Goal: Browse casually

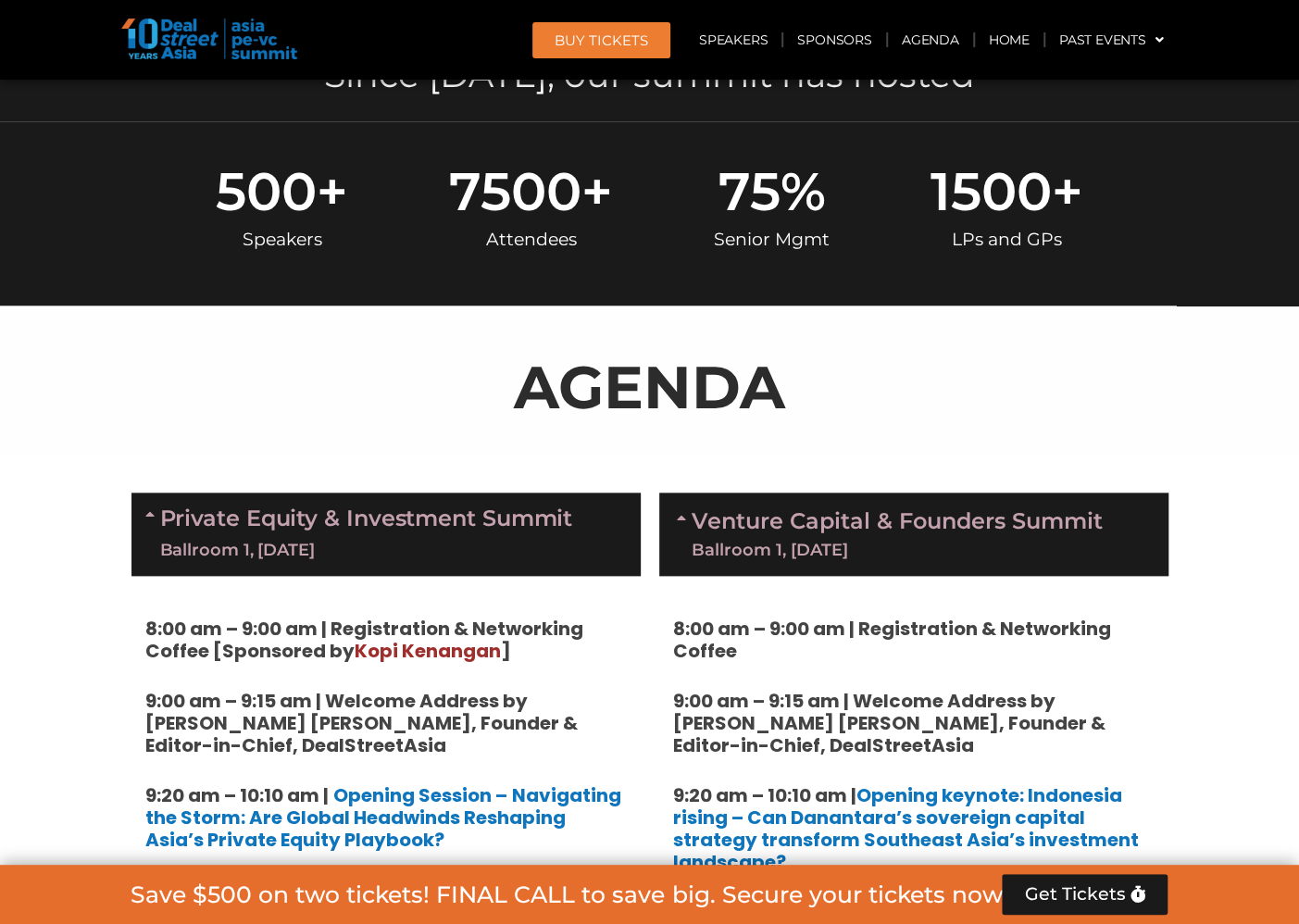
scroll to position [807, 0]
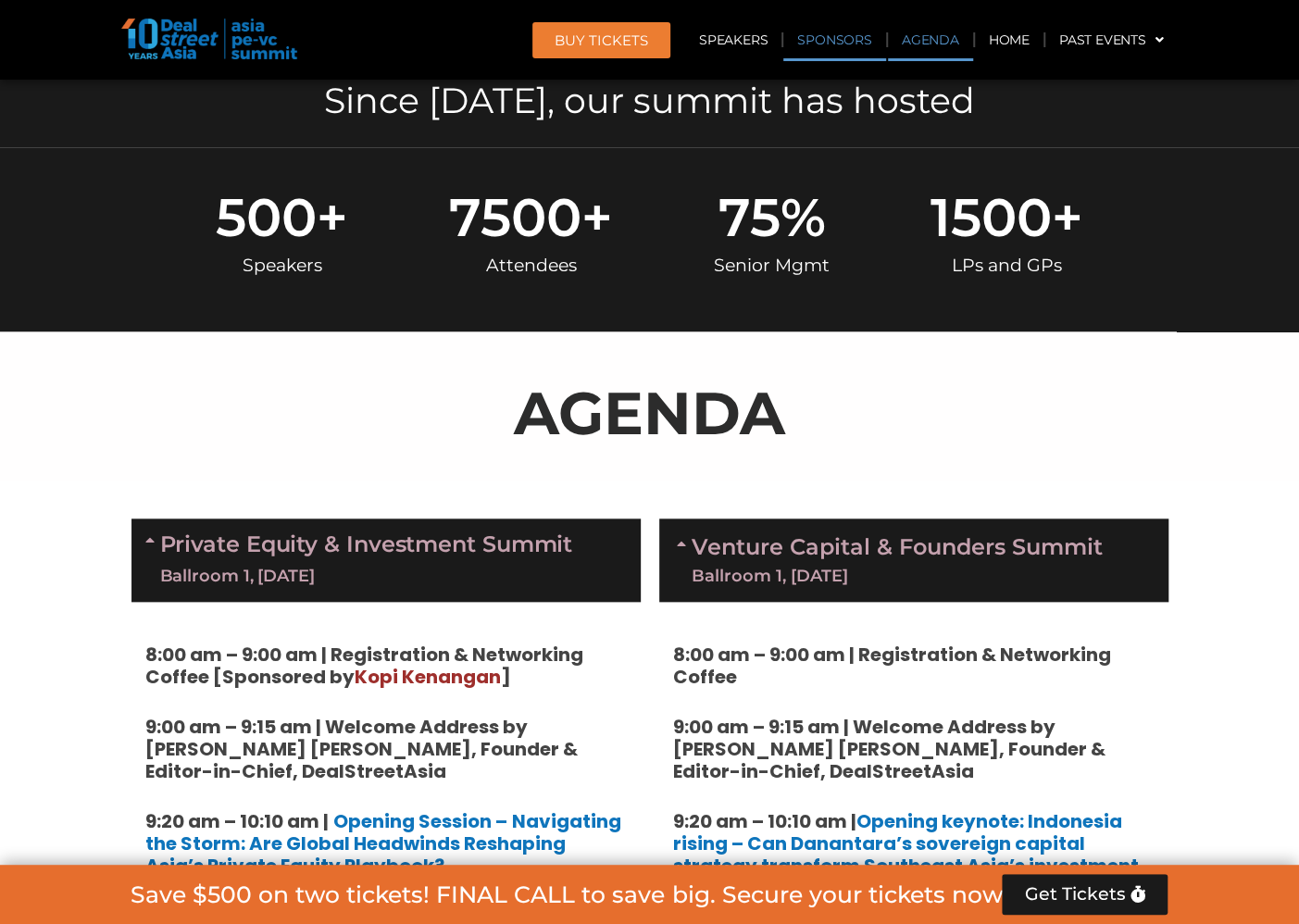
click at [836, 48] on link "Sponsors" at bounding box center [834, 40] width 101 height 43
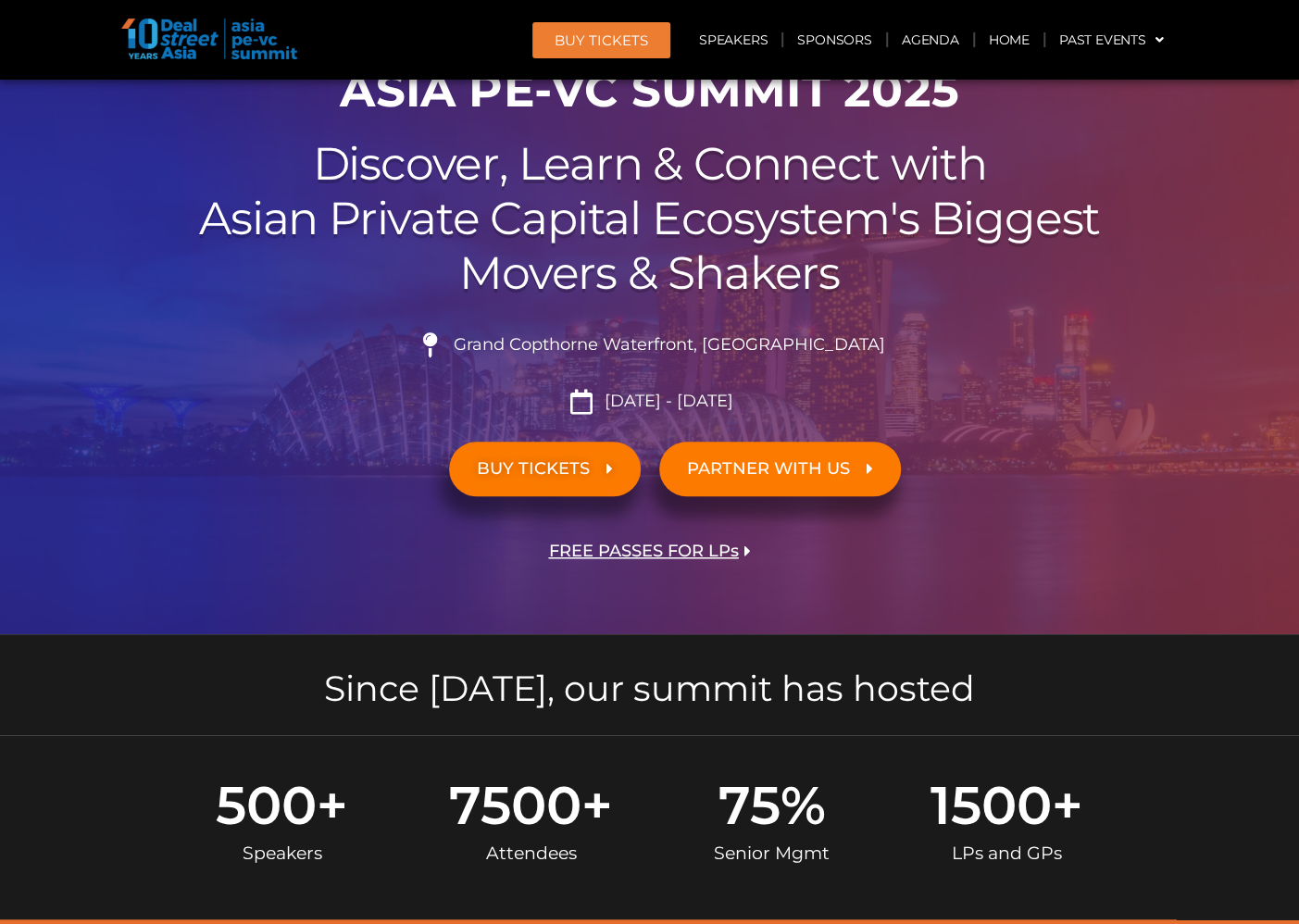
scroll to position [0, 0]
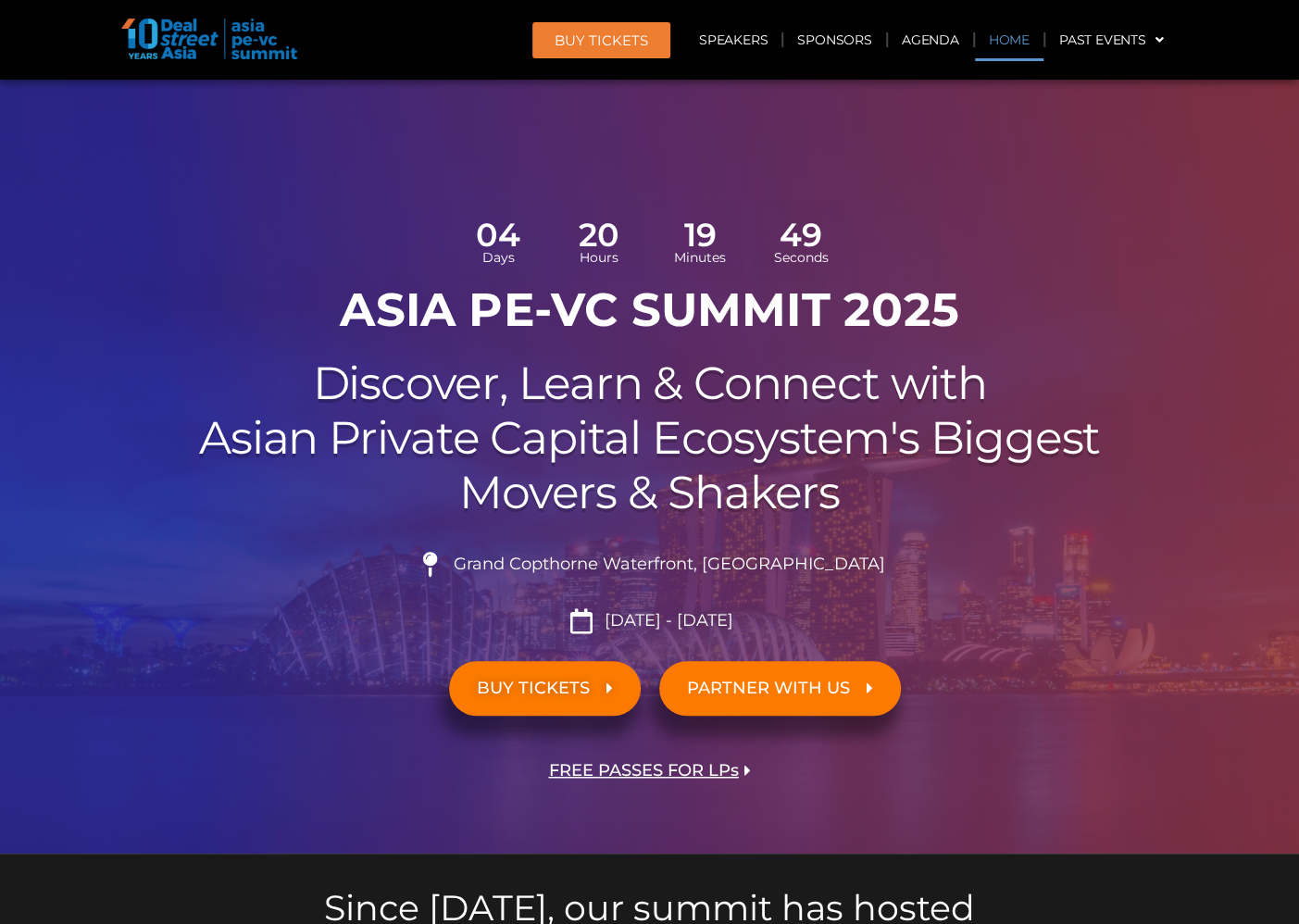
click at [1013, 38] on link "Home" at bounding box center [1009, 40] width 68 height 43
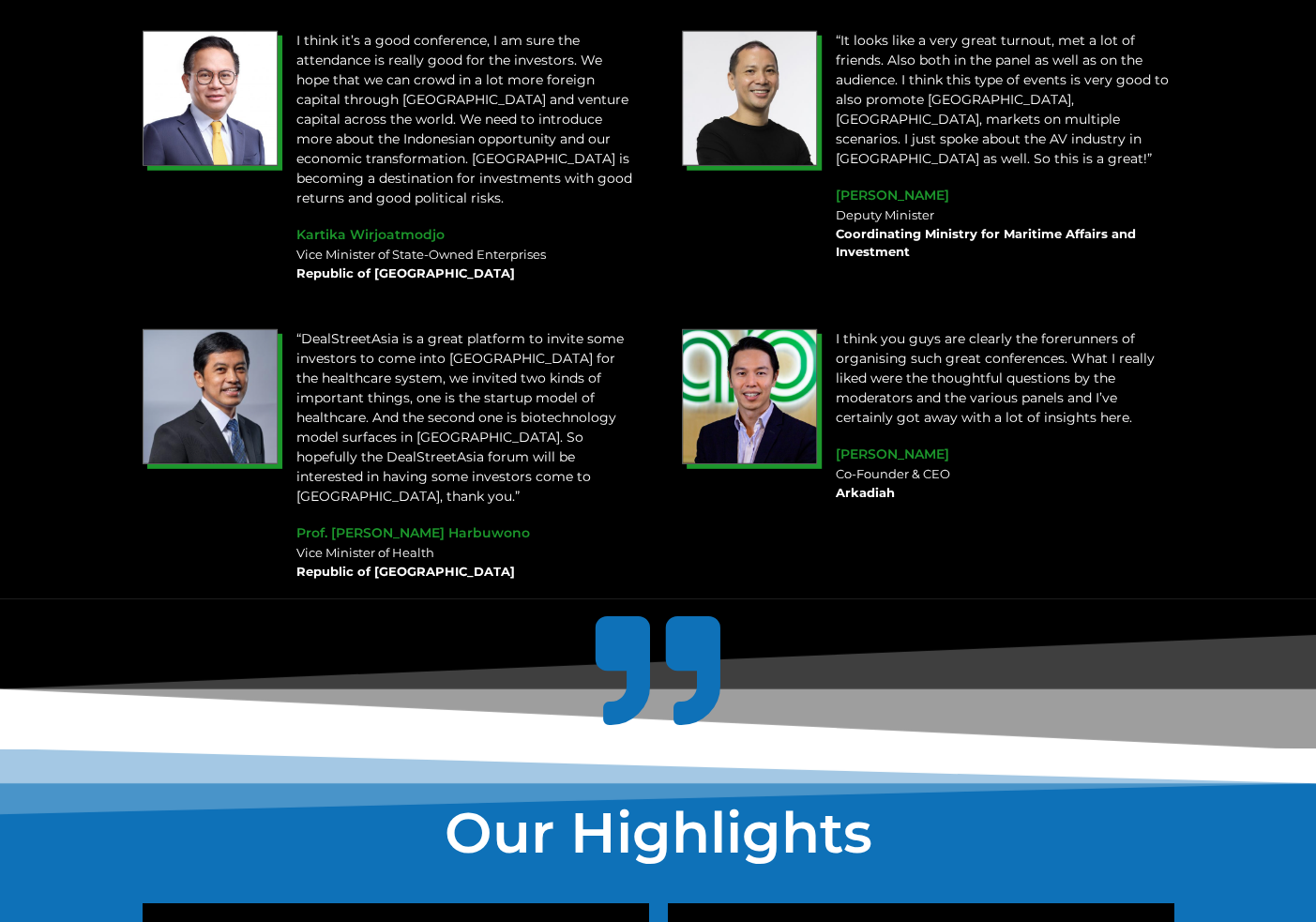
scroll to position [2532, 0]
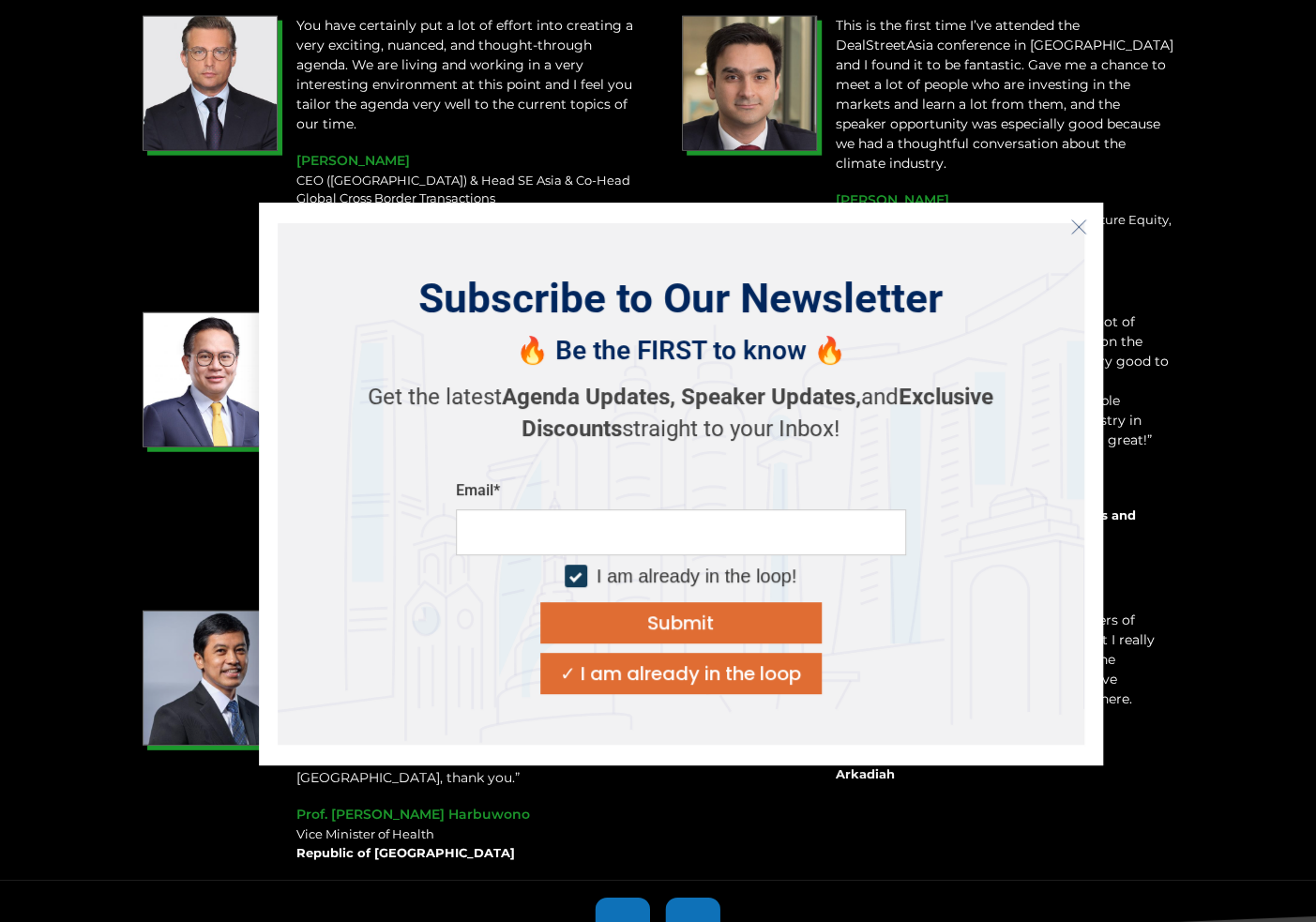
click at [1080, 223] on line "Close" at bounding box center [1077, 225] width 13 height 13
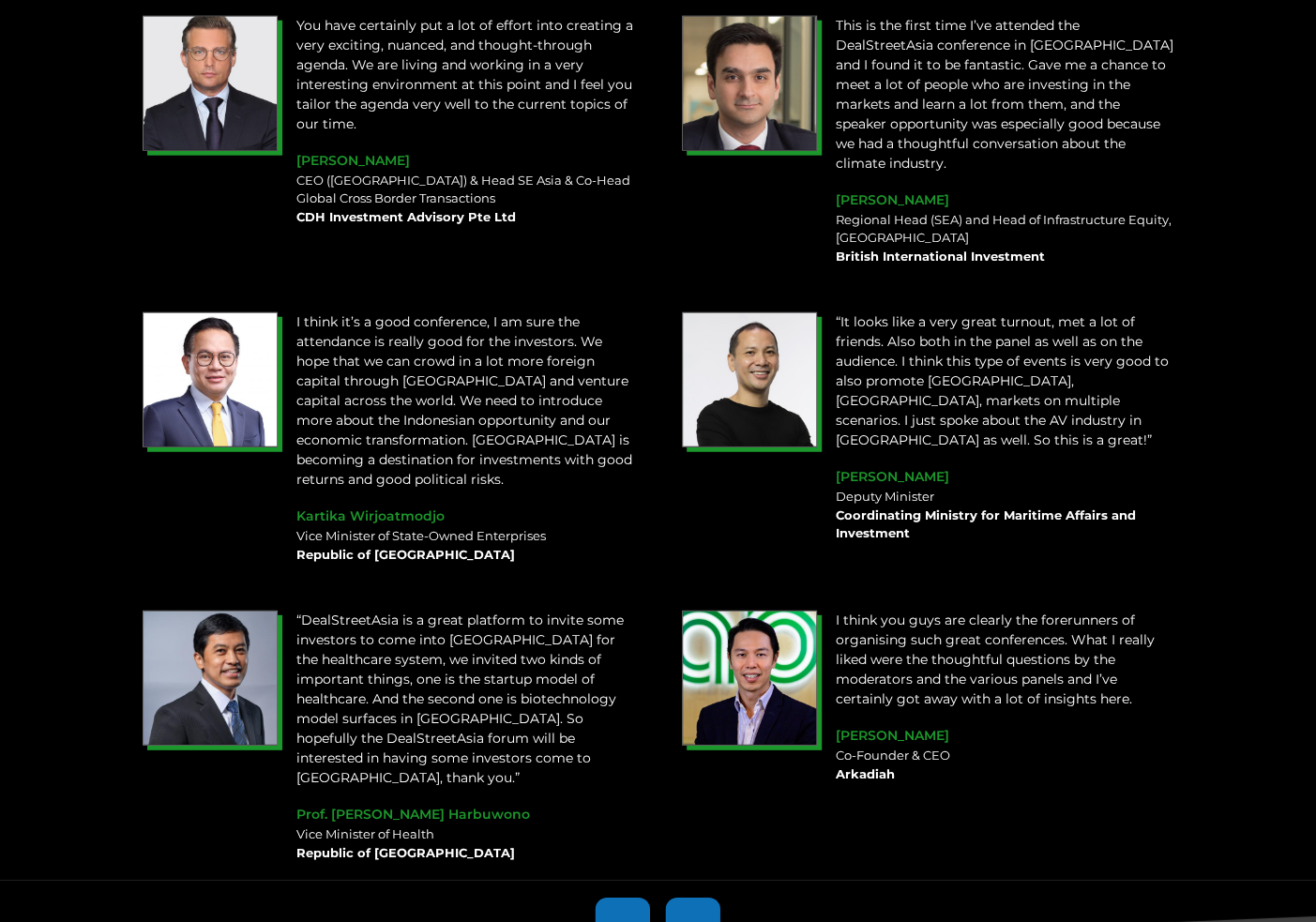
click at [583, 188] on div "CEO (Singapore) & Head SE Asia & Co-Head Global Cross Border Transactions CDH I…" at bounding box center [465, 199] width 339 height 55
click at [576, 229] on div "You have certainly put a lot of effort into creating a very exciting, nuanced, …" at bounding box center [466, 121] width 357 height 230
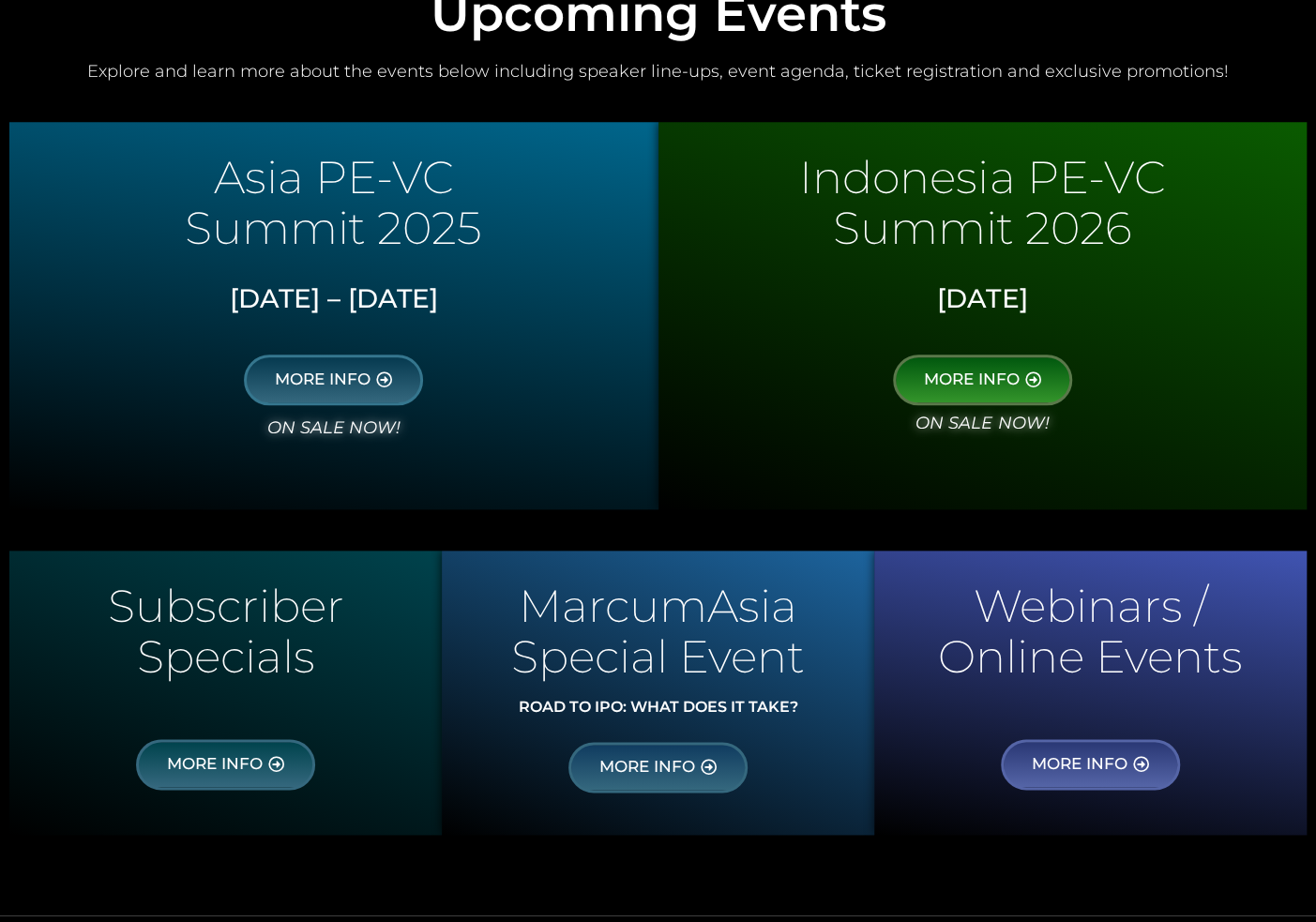
scroll to position [1032, 0]
